Goal: Book appointment/travel/reservation

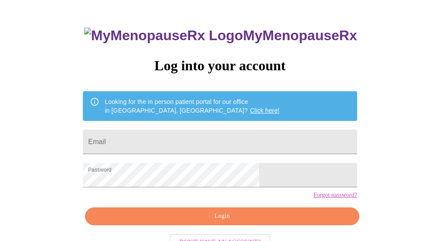
scroll to position [66, 0]
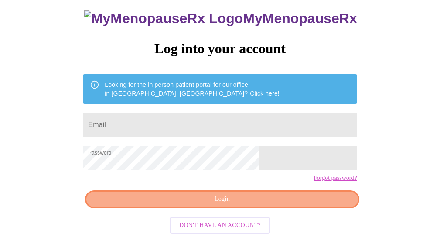
click at [280, 198] on span "Login" at bounding box center [222, 199] width 254 height 11
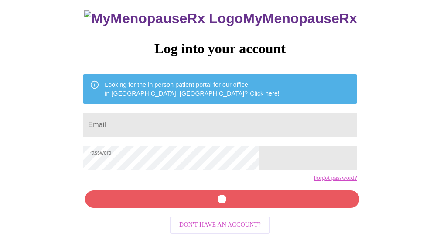
click at [239, 203] on div "MyMenopauseRx Log into your account Looking for the in person patient portal fo…" at bounding box center [219, 117] width 291 height 241
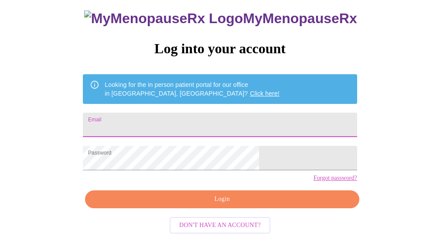
click at [252, 113] on input "Email" at bounding box center [220, 125] width 274 height 24
type input "[EMAIL_ADDRESS][DOMAIN_NAME]"
click at [237, 204] on span "Login" at bounding box center [222, 199] width 254 height 11
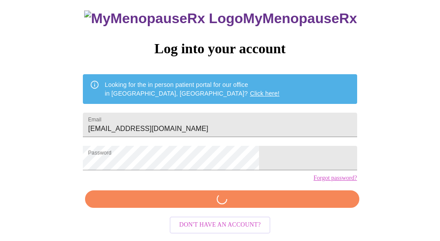
scroll to position [66, 0]
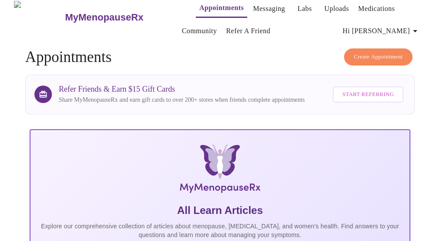
scroll to position [4, 0]
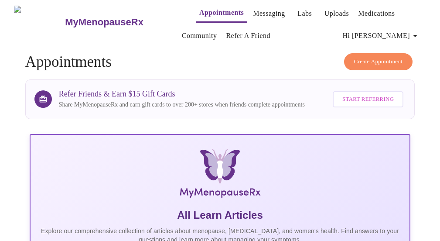
click at [373, 59] on span "Create Appointment" at bounding box center [378, 62] width 49 height 10
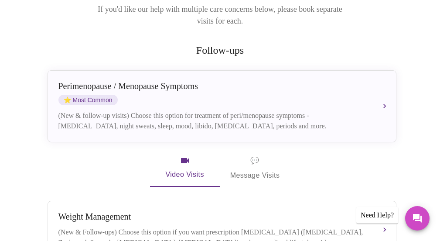
scroll to position [146, 0]
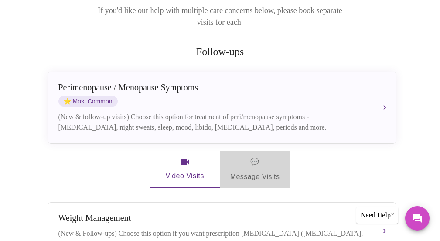
click at [256, 156] on span "💬" at bounding box center [254, 162] width 9 height 12
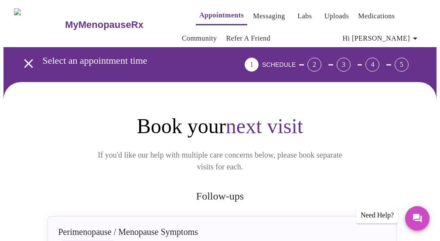
scroll to position [0, 0]
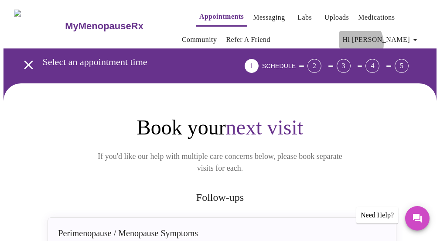
click at [402, 40] on span "Hi [PERSON_NAME]" at bounding box center [382, 40] width 78 height 12
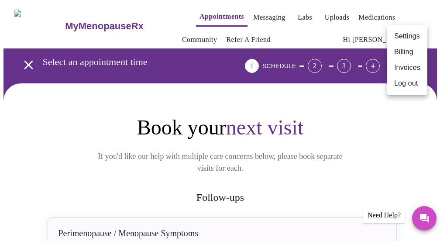
click at [61, 21] on div at bounding box center [223, 120] width 447 height 241
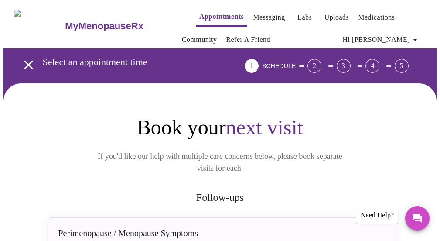
click at [65, 21] on h3 "MyMenopauseRx" at bounding box center [104, 26] width 79 height 11
